Goal: Information Seeking & Learning: Check status

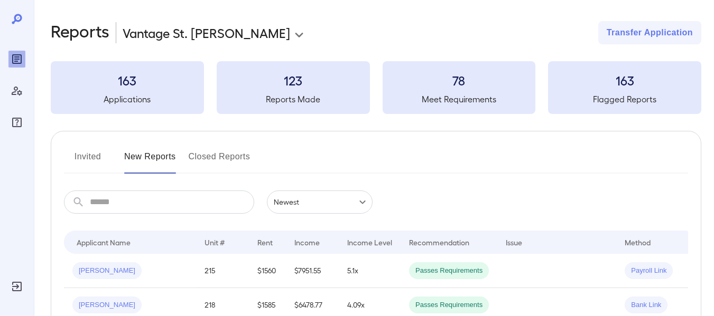
click at [95, 153] on button "Invited" at bounding box center [88, 160] width 48 height 25
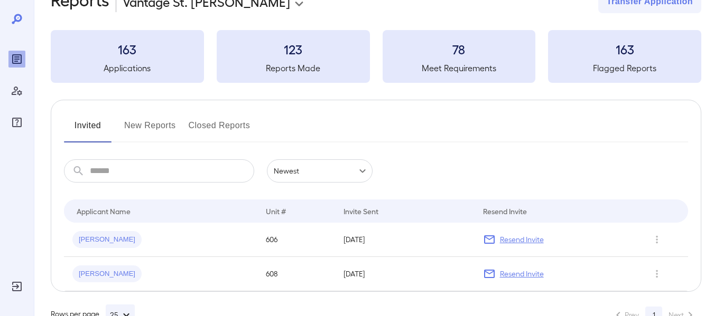
scroll to position [62, 0]
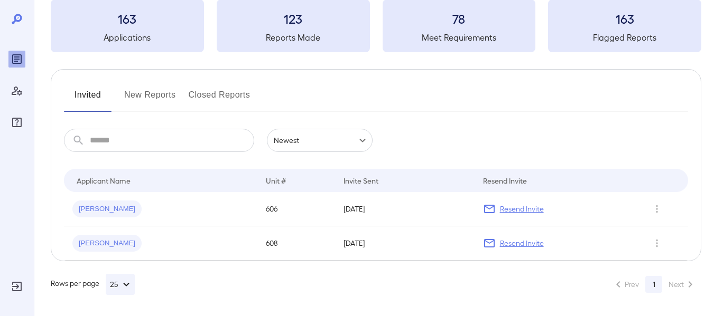
click at [146, 95] on button "New Reports" at bounding box center [150, 99] width 52 height 25
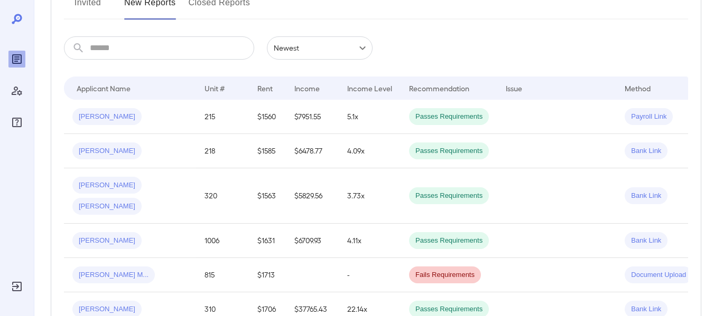
scroll to position [158, 0]
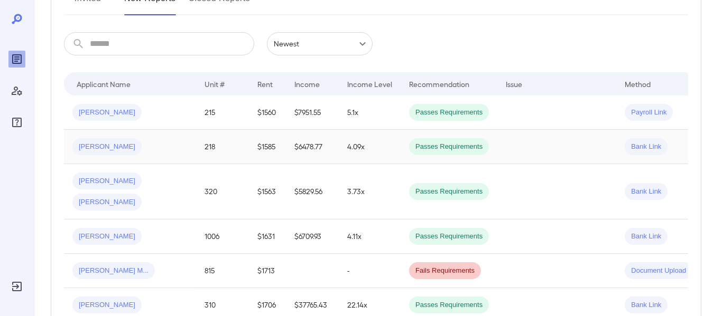
click at [90, 147] on span "[PERSON_NAME]" at bounding box center [106, 147] width 69 height 10
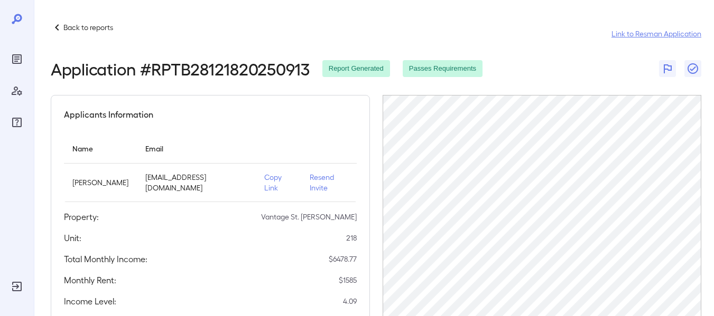
click at [646, 31] on link "Link to Resman Application" at bounding box center [656, 34] width 90 height 11
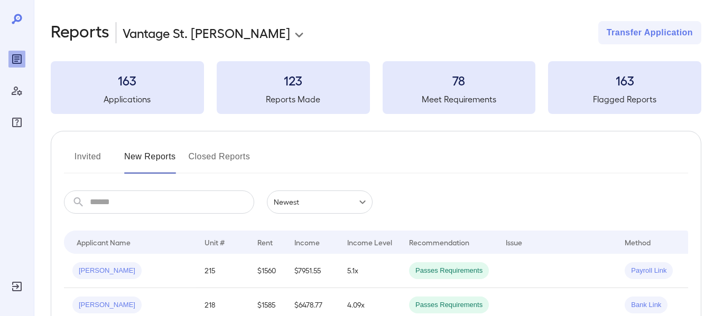
click at [208, 157] on button "Closed Reports" at bounding box center [220, 160] width 62 height 25
click at [185, 198] on input "text" at bounding box center [172, 202] width 164 height 23
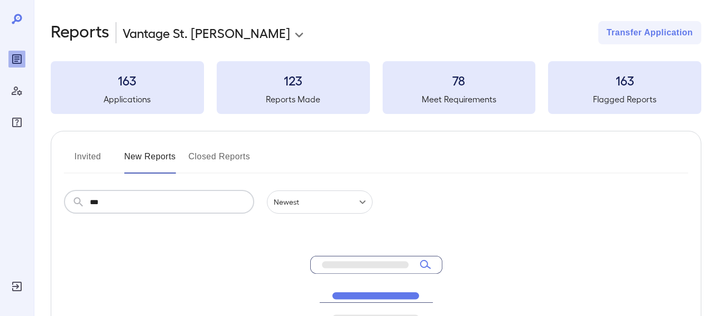
type input "***"
click at [85, 162] on button "Invited" at bounding box center [88, 160] width 48 height 25
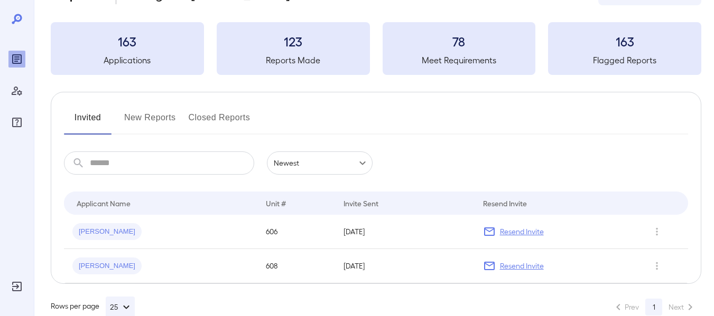
scroll to position [62, 0]
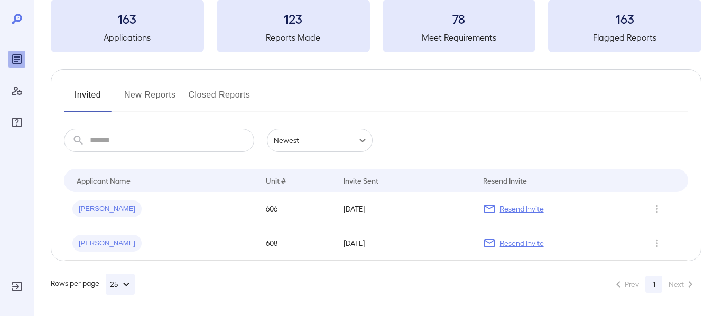
click at [147, 91] on button "New Reports" at bounding box center [150, 99] width 52 height 25
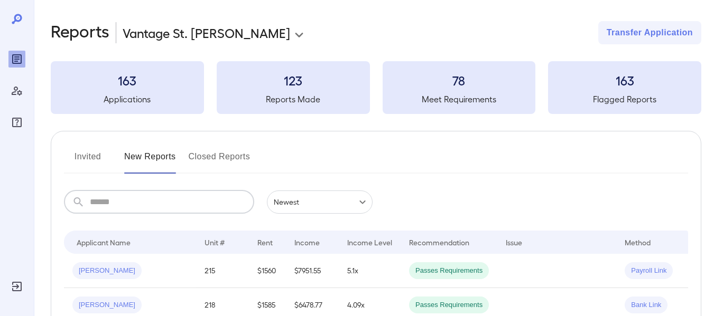
click at [173, 203] on input "text" at bounding box center [172, 202] width 164 height 23
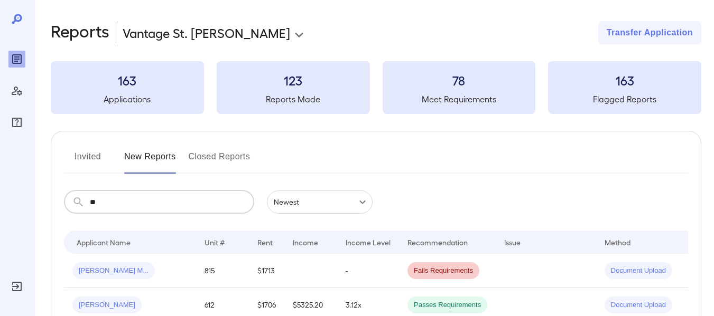
type input "*"
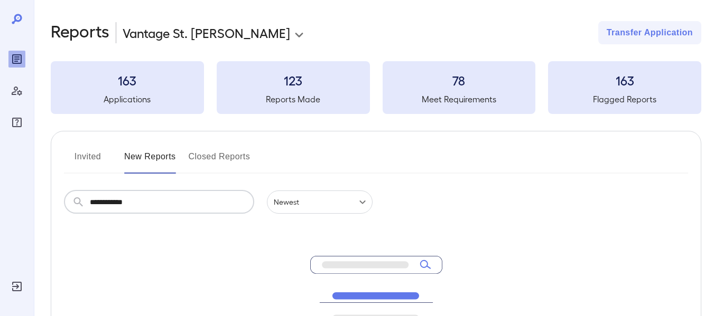
type input "**********"
